Goal: Task Accomplishment & Management: Manage account settings

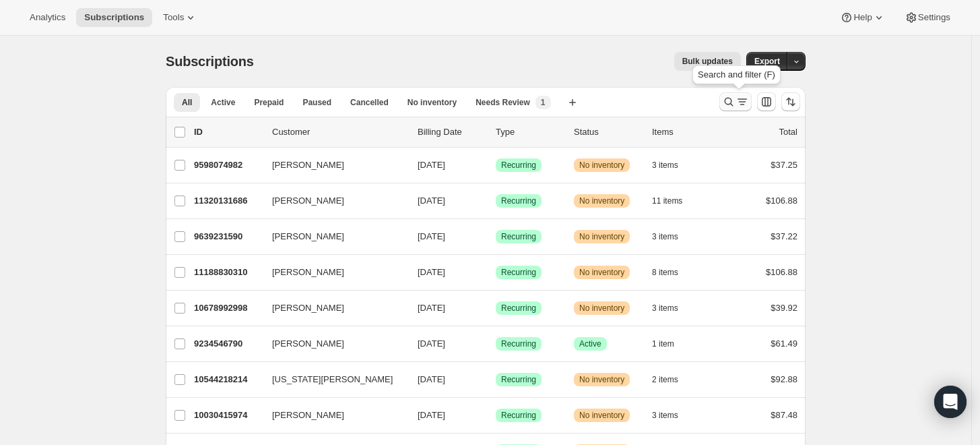
click at [732, 105] on icon "Search and filter results" at bounding box center [728, 101] width 13 height 13
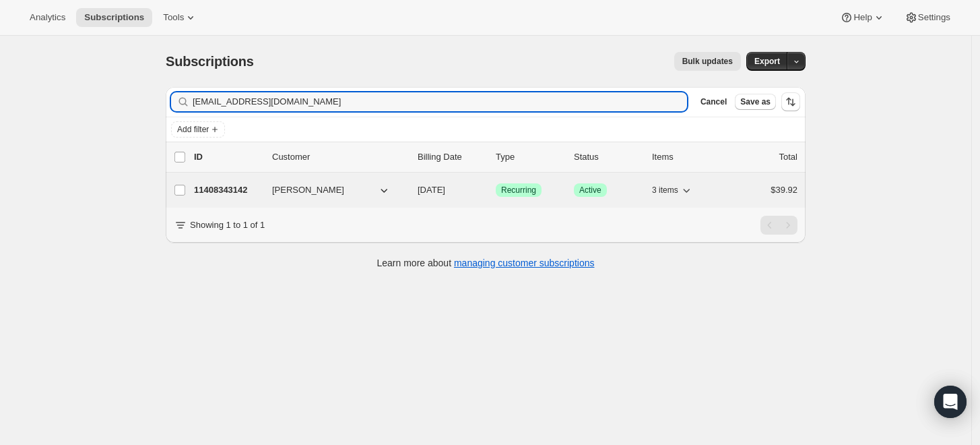
type input "[EMAIL_ADDRESS][DOMAIN_NAME]"
click at [225, 184] on p "11408343142" at bounding box center [227, 189] width 67 height 13
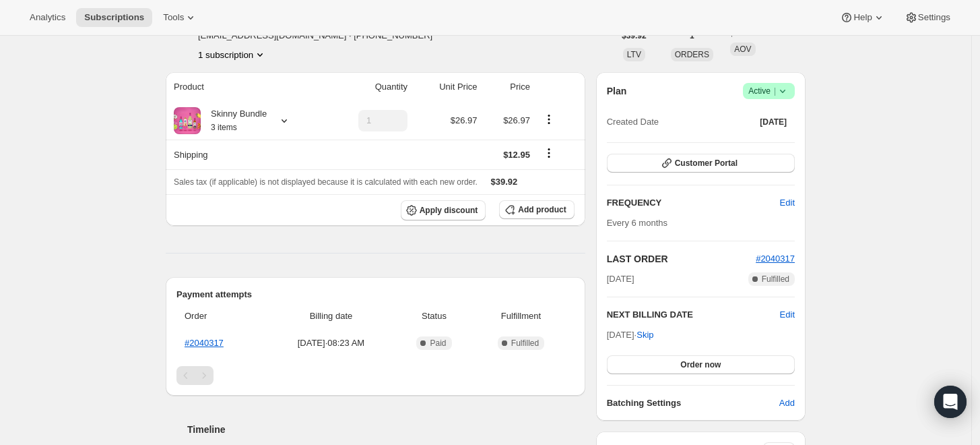
scroll to position [150, 0]
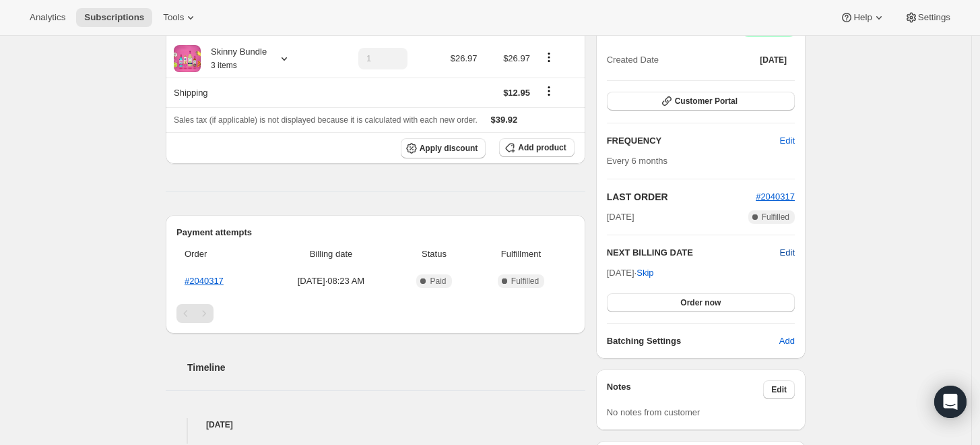
click at [793, 249] on span "Edit" at bounding box center [787, 252] width 15 height 13
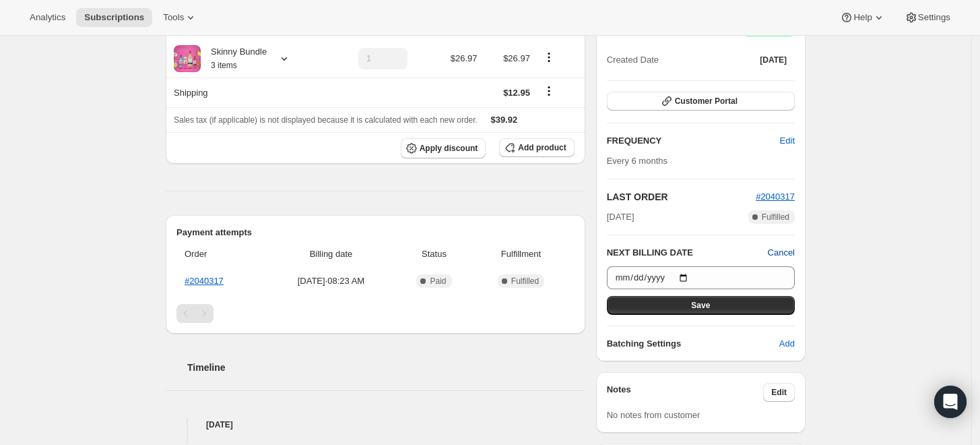
click at [776, 252] on span "Cancel" at bounding box center [781, 252] width 27 height 13
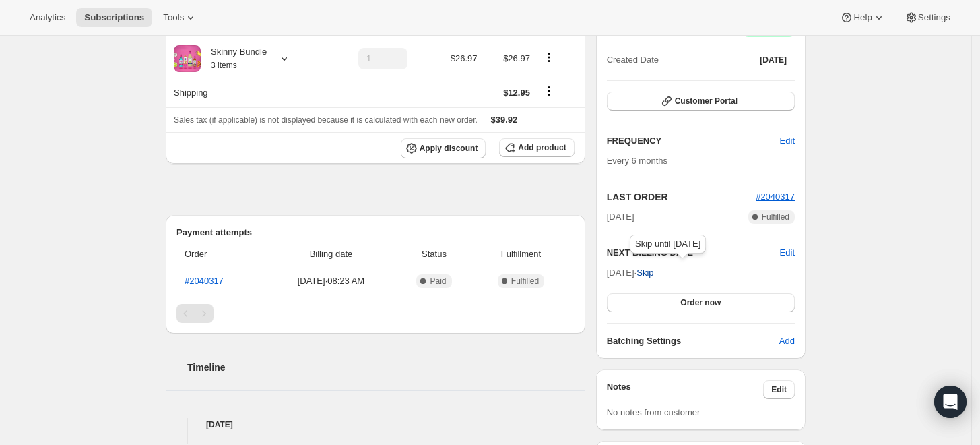
click at [654, 270] on span "Skip" at bounding box center [645, 272] width 17 height 13
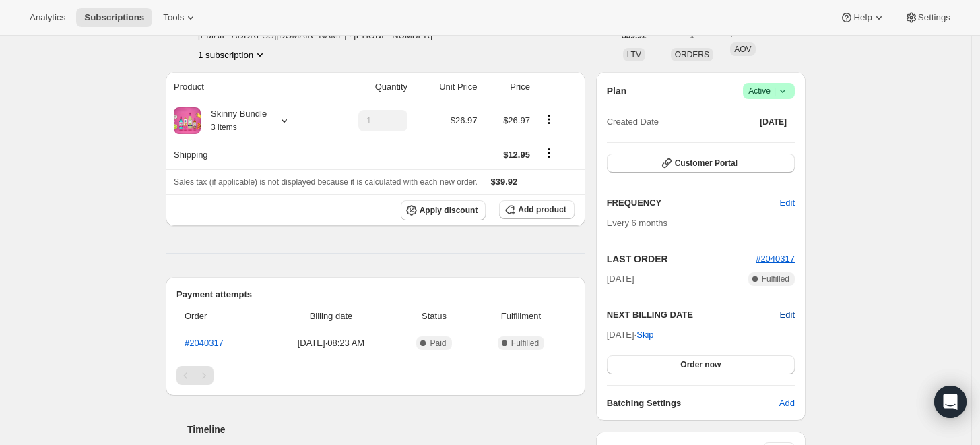
click at [790, 313] on span "Edit" at bounding box center [787, 314] width 15 height 13
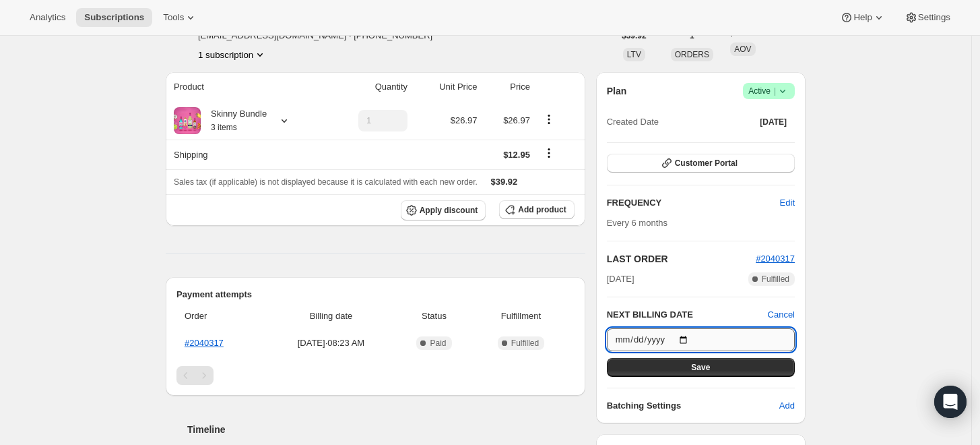
click at [693, 338] on input "[DATE]" at bounding box center [701, 339] width 188 height 23
click at [693, 336] on input "[DATE]" at bounding box center [701, 339] width 188 height 23
type input "[DATE]"
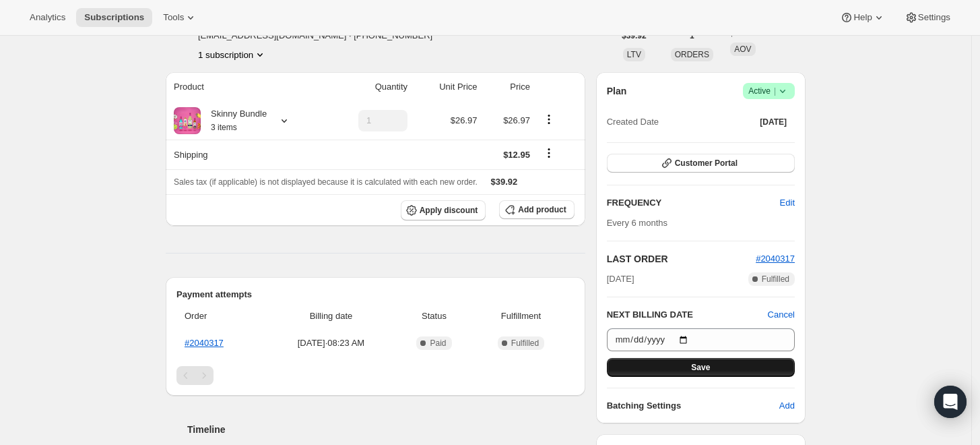
click at [706, 367] on span "Save" at bounding box center [700, 367] width 19 height 11
